Goal: Complete application form

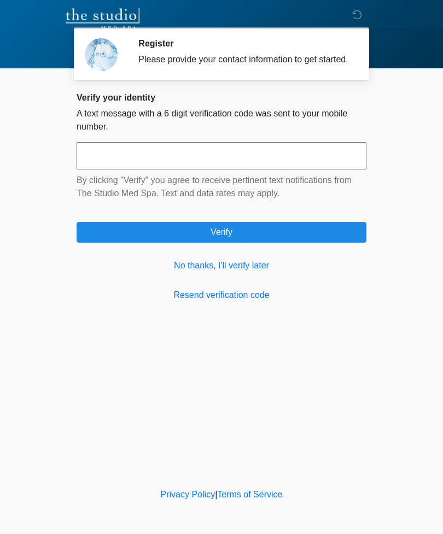
click at [247, 272] on link "No thanks, I'll verify later" at bounding box center [222, 265] width 290 height 13
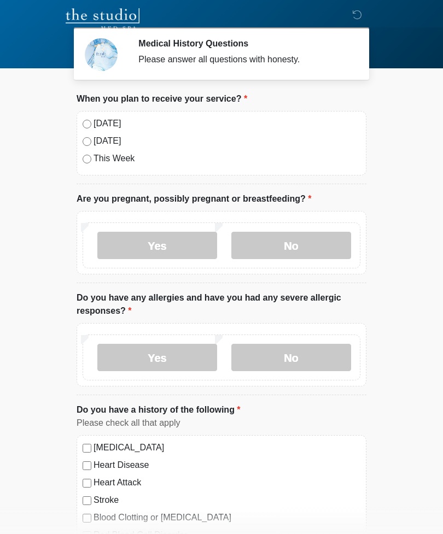
click at [296, 243] on label "No" at bounding box center [291, 245] width 120 height 27
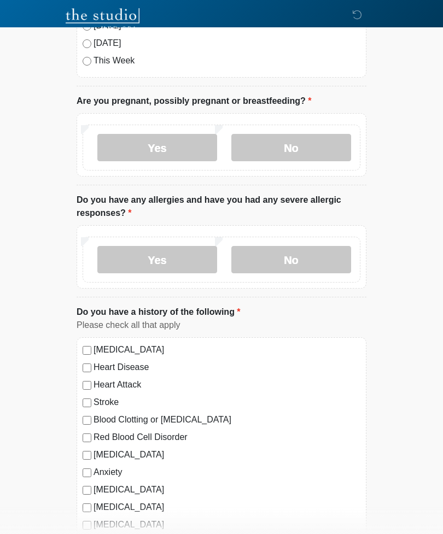
scroll to position [106, 0]
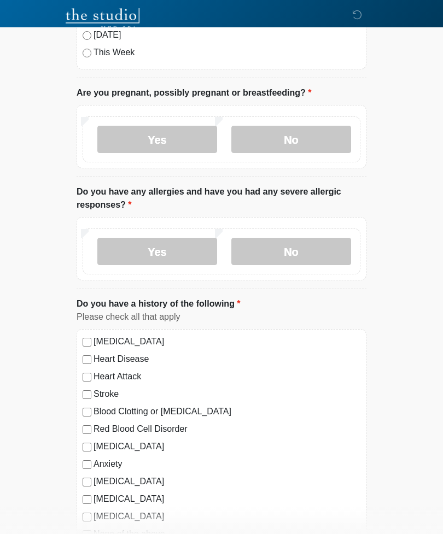
click at [290, 256] on label "No" at bounding box center [291, 251] width 120 height 27
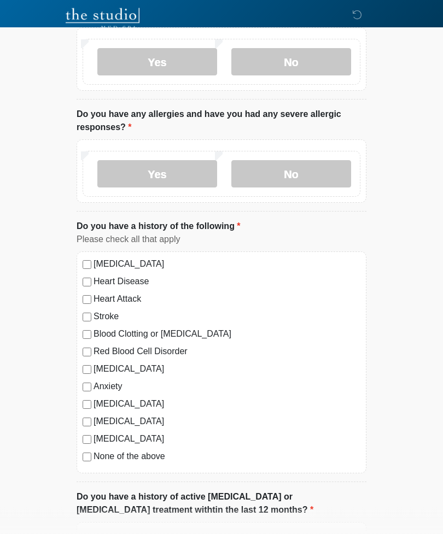
scroll to position [184, 0]
click at [145, 454] on label "None of the above" at bounding box center [227, 456] width 267 height 13
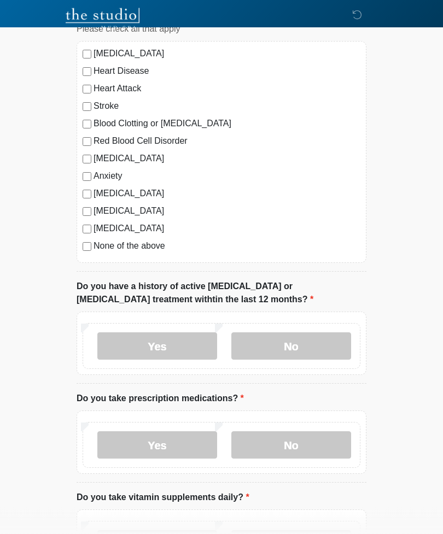
scroll to position [394, 0]
click at [295, 345] on label "No" at bounding box center [291, 345] width 120 height 27
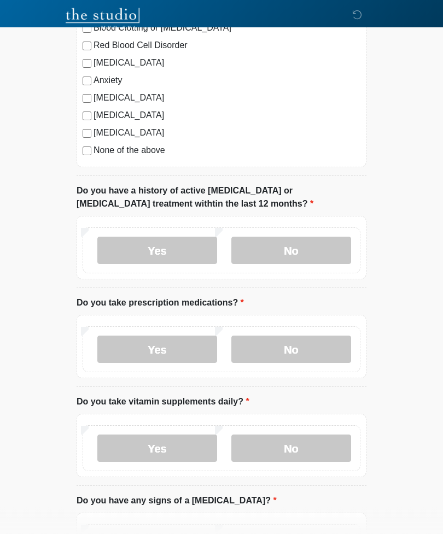
scroll to position [490, 0]
click at [277, 342] on label "No" at bounding box center [291, 349] width 120 height 27
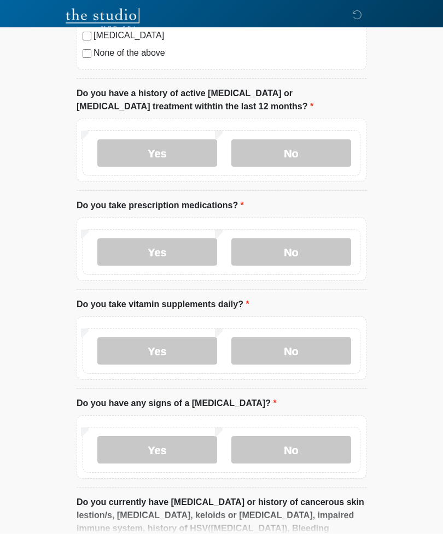
scroll to position [591, 0]
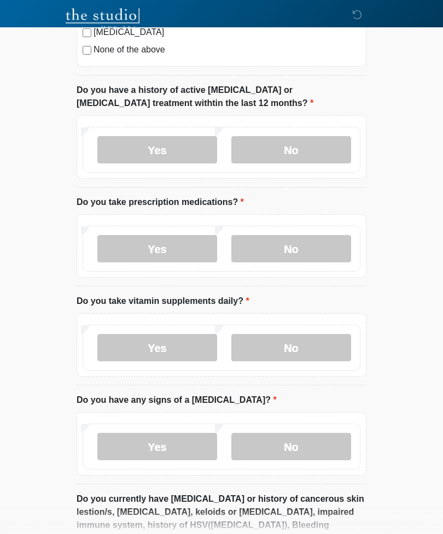
click at [180, 341] on label "Yes" at bounding box center [157, 347] width 120 height 27
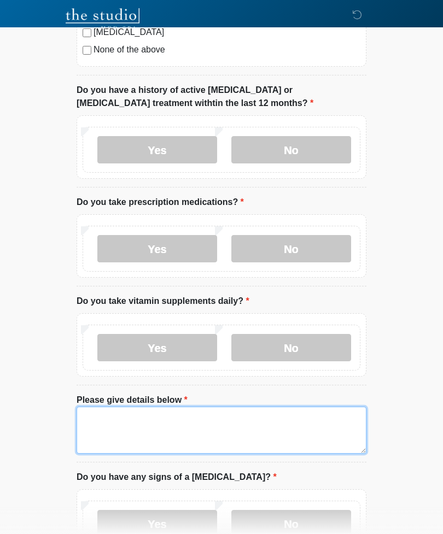
click at [166, 420] on textarea "Please give details below" at bounding box center [222, 430] width 290 height 47
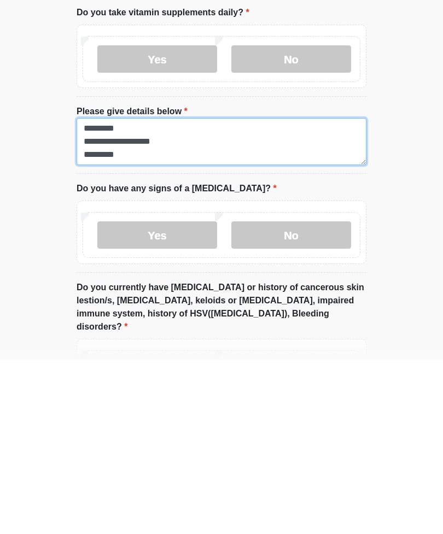
scroll to position [719, 0]
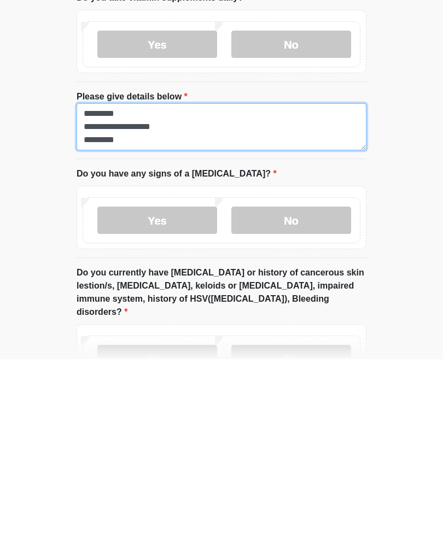
type textarea "**********"
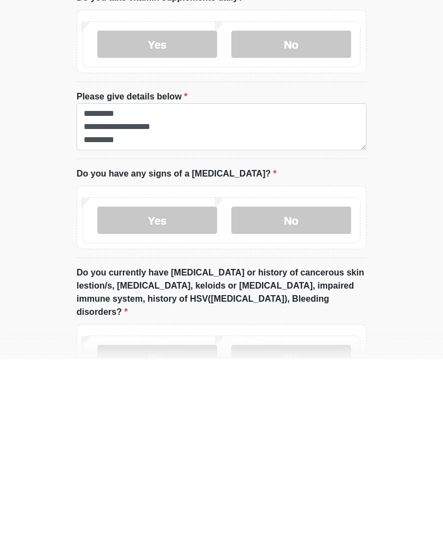
click at [299, 382] on label "No" at bounding box center [291, 395] width 120 height 27
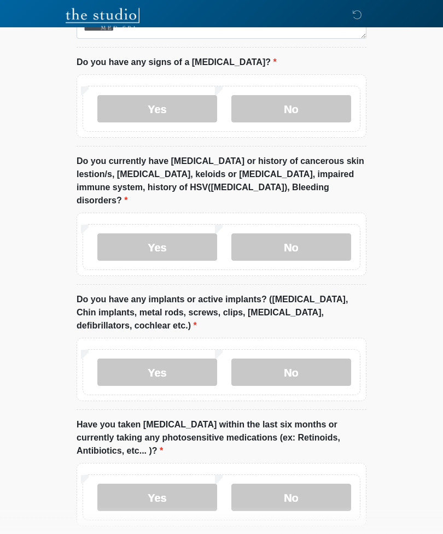
scroll to position [1006, 0]
click at [177, 233] on label "Yes" at bounding box center [157, 246] width 120 height 27
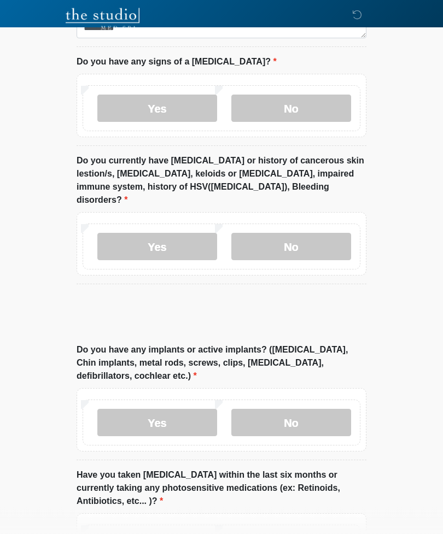
scroll to position [1006, 0]
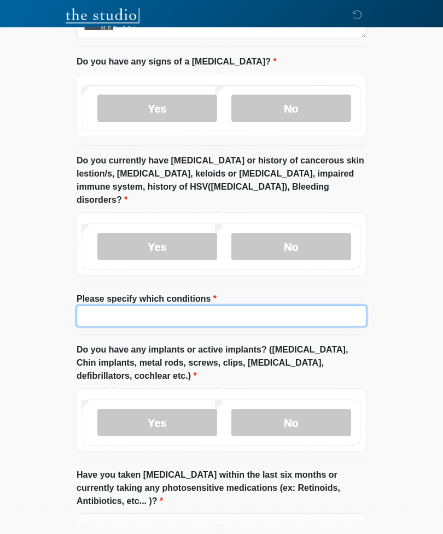
click at [186, 306] on input "Please specify which conditions" at bounding box center [222, 316] width 290 height 21
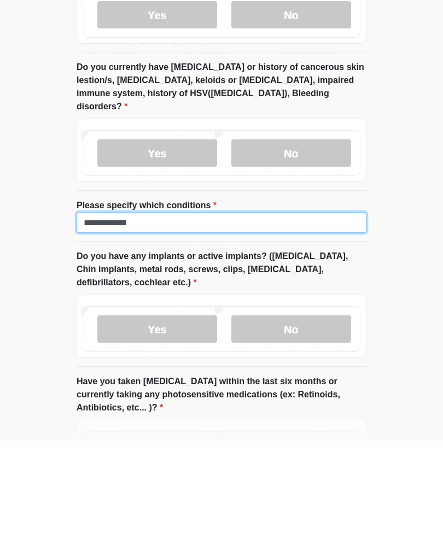
type input "**********"
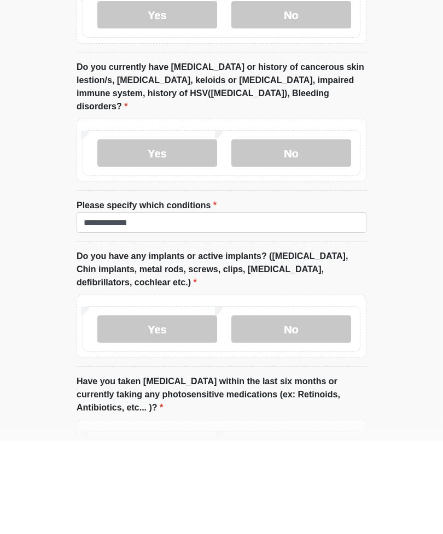
click at [132, 410] on label "Yes" at bounding box center [157, 423] width 120 height 27
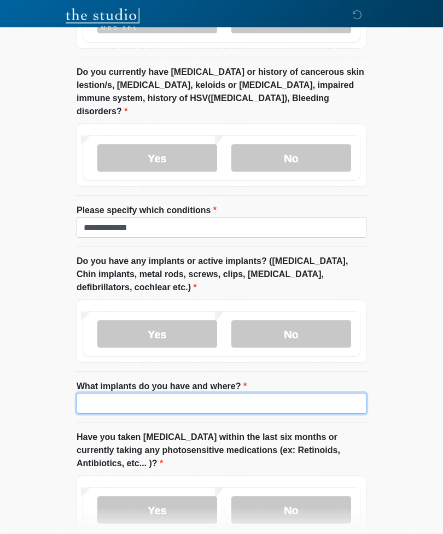
click at [125, 393] on input "What implants do you have and where?" at bounding box center [222, 403] width 290 height 21
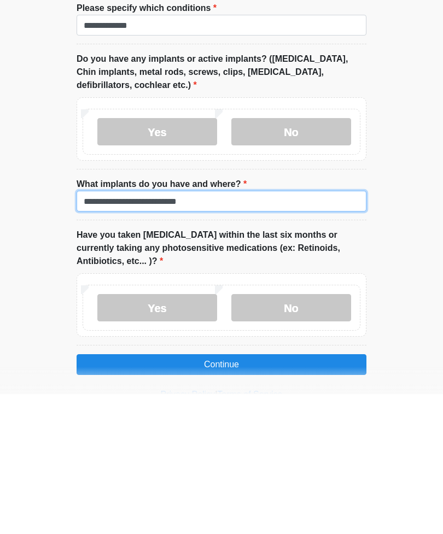
scroll to position [1180, 0]
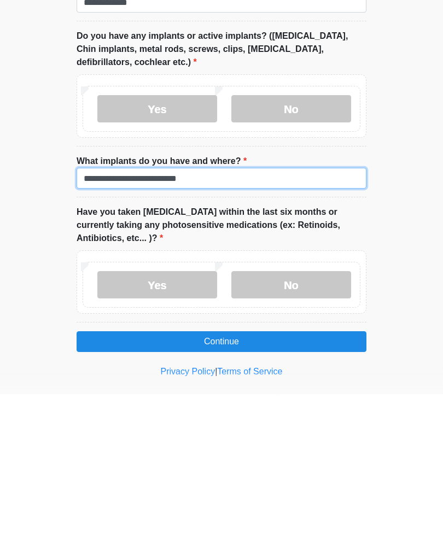
type input "**********"
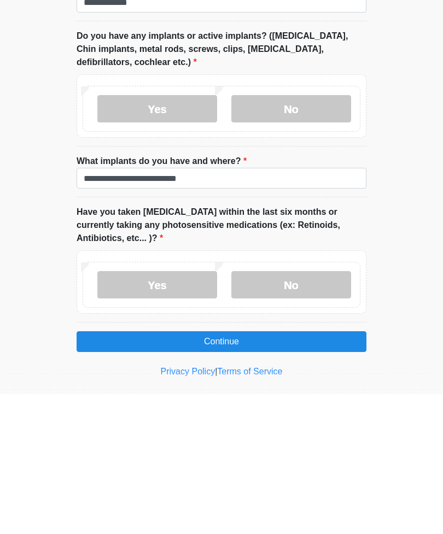
click at [269, 411] on label "No" at bounding box center [291, 424] width 120 height 27
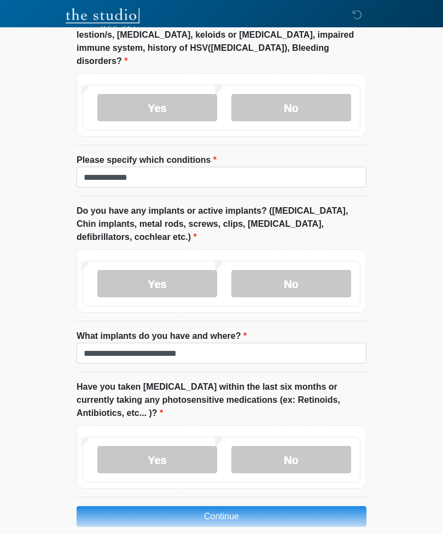
click at [170, 506] on button "Continue" at bounding box center [222, 516] width 290 height 21
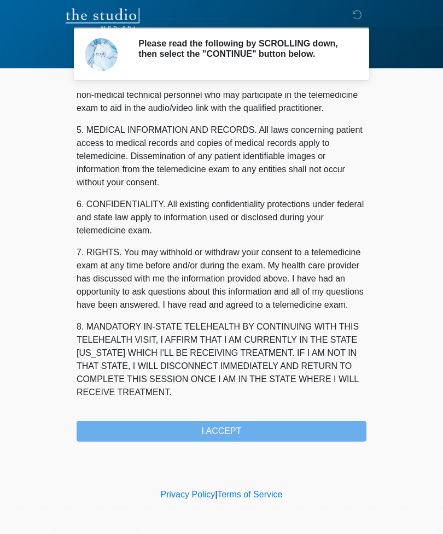
scroll to position [332, 0]
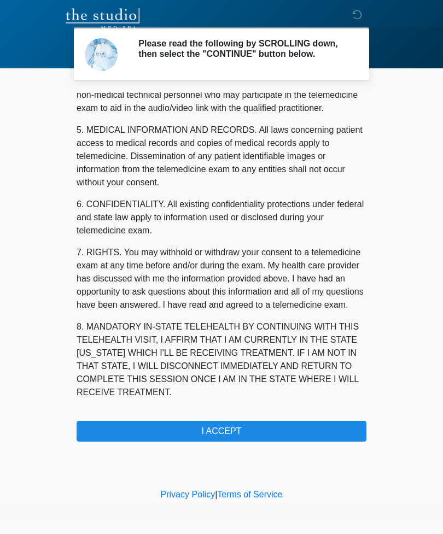
click at [168, 432] on button "I ACCEPT" at bounding box center [222, 431] width 290 height 21
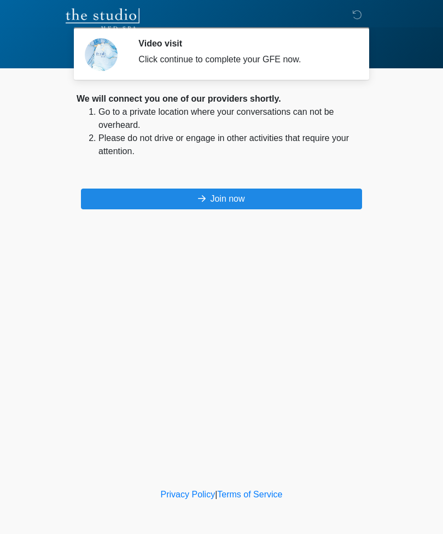
click at [136, 189] on button "Join now" at bounding box center [221, 199] width 281 height 21
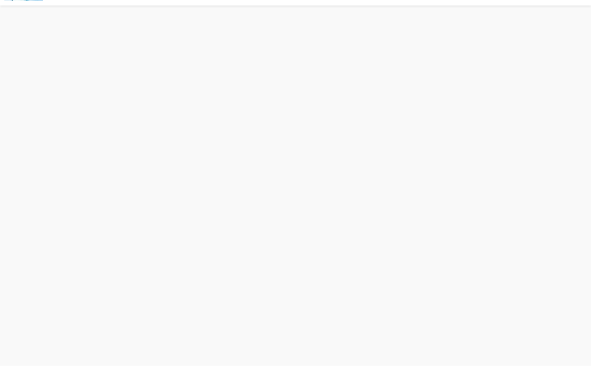
scroll to position [3, 0]
